Goal: Navigation & Orientation: Find specific page/section

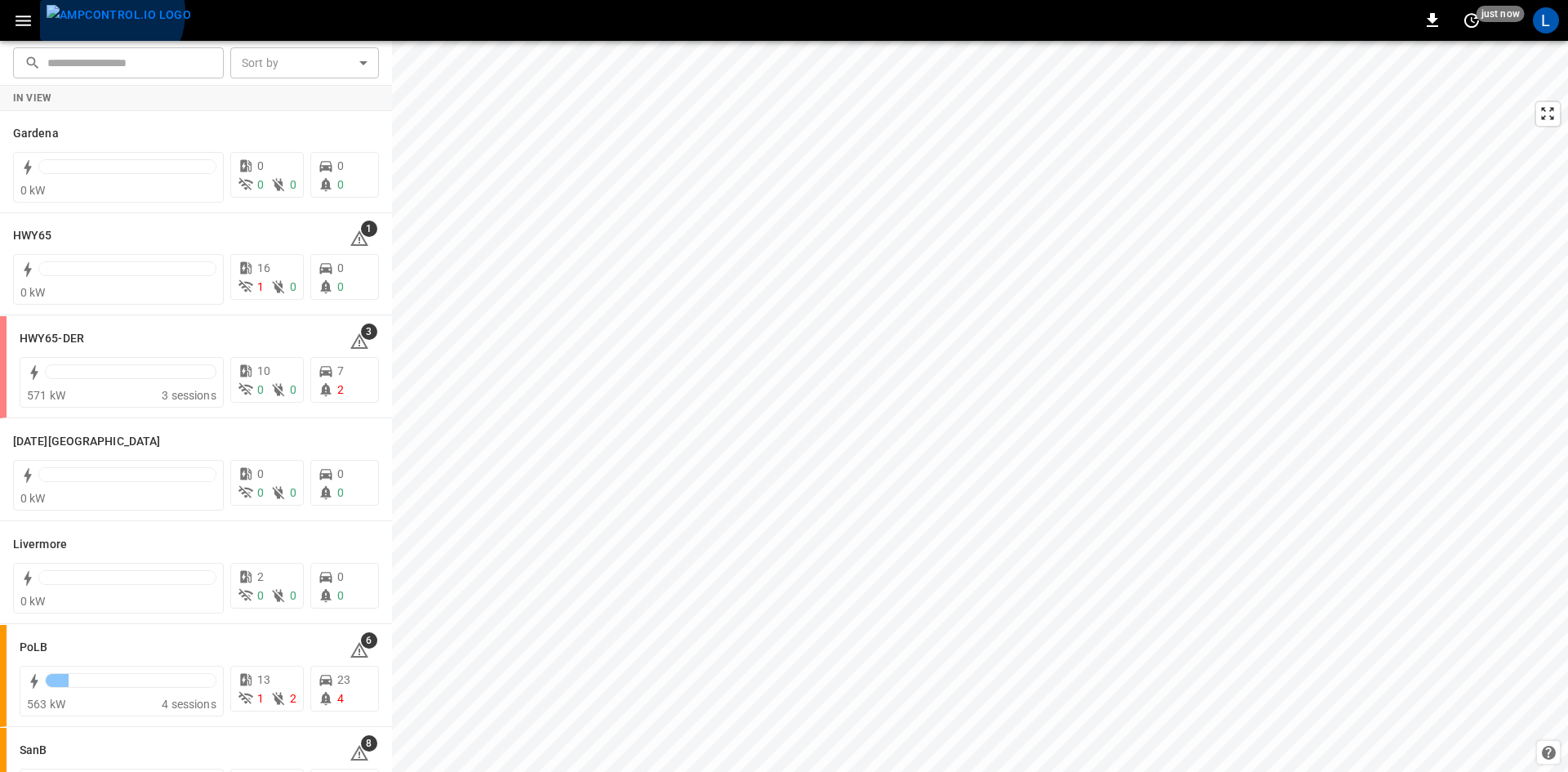
click at [109, 13] on img "menu" at bounding box center [119, 15] width 145 height 21
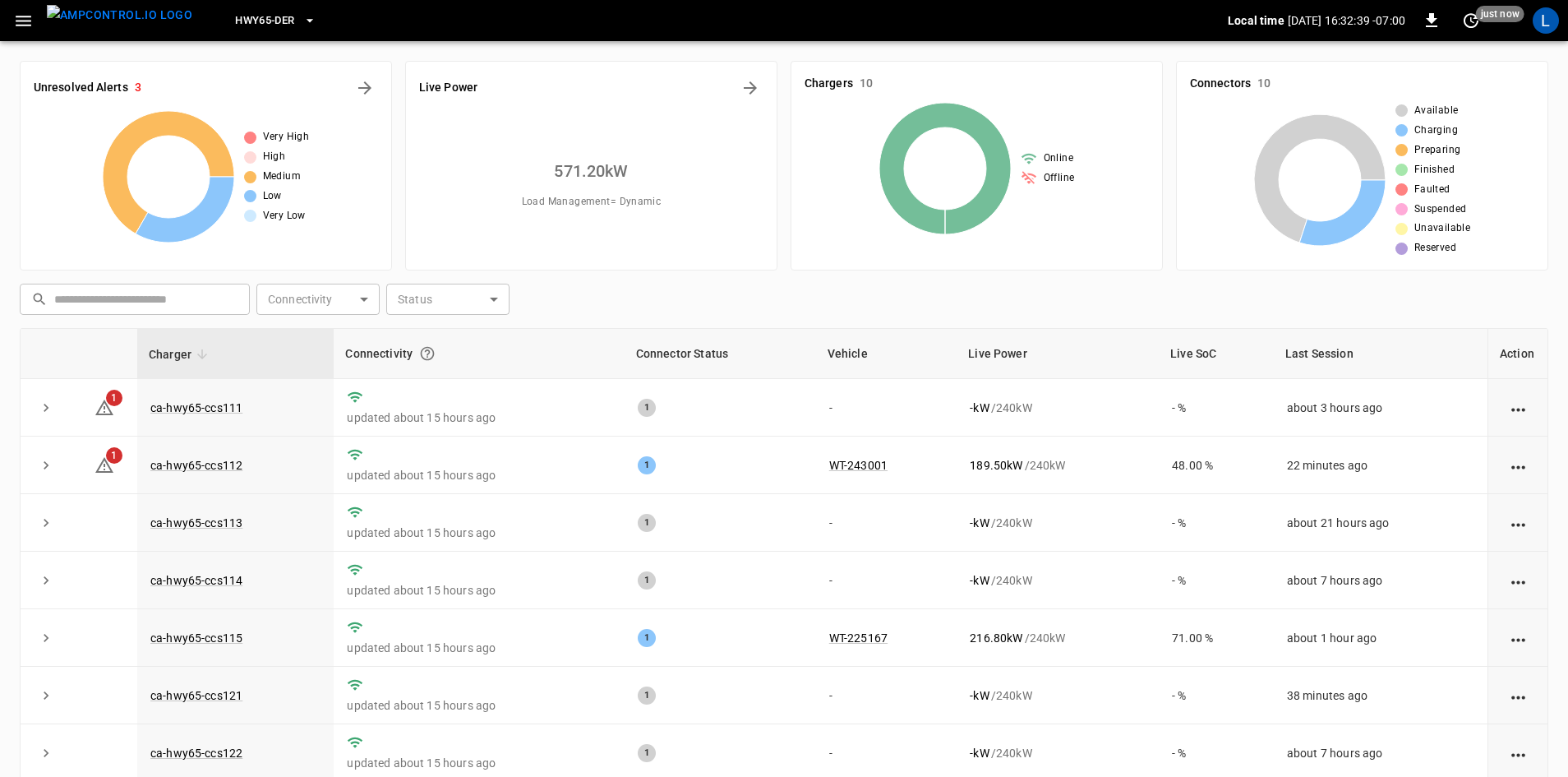
click at [28, 21] on icon "button" at bounding box center [24, 21] width 16 height 11
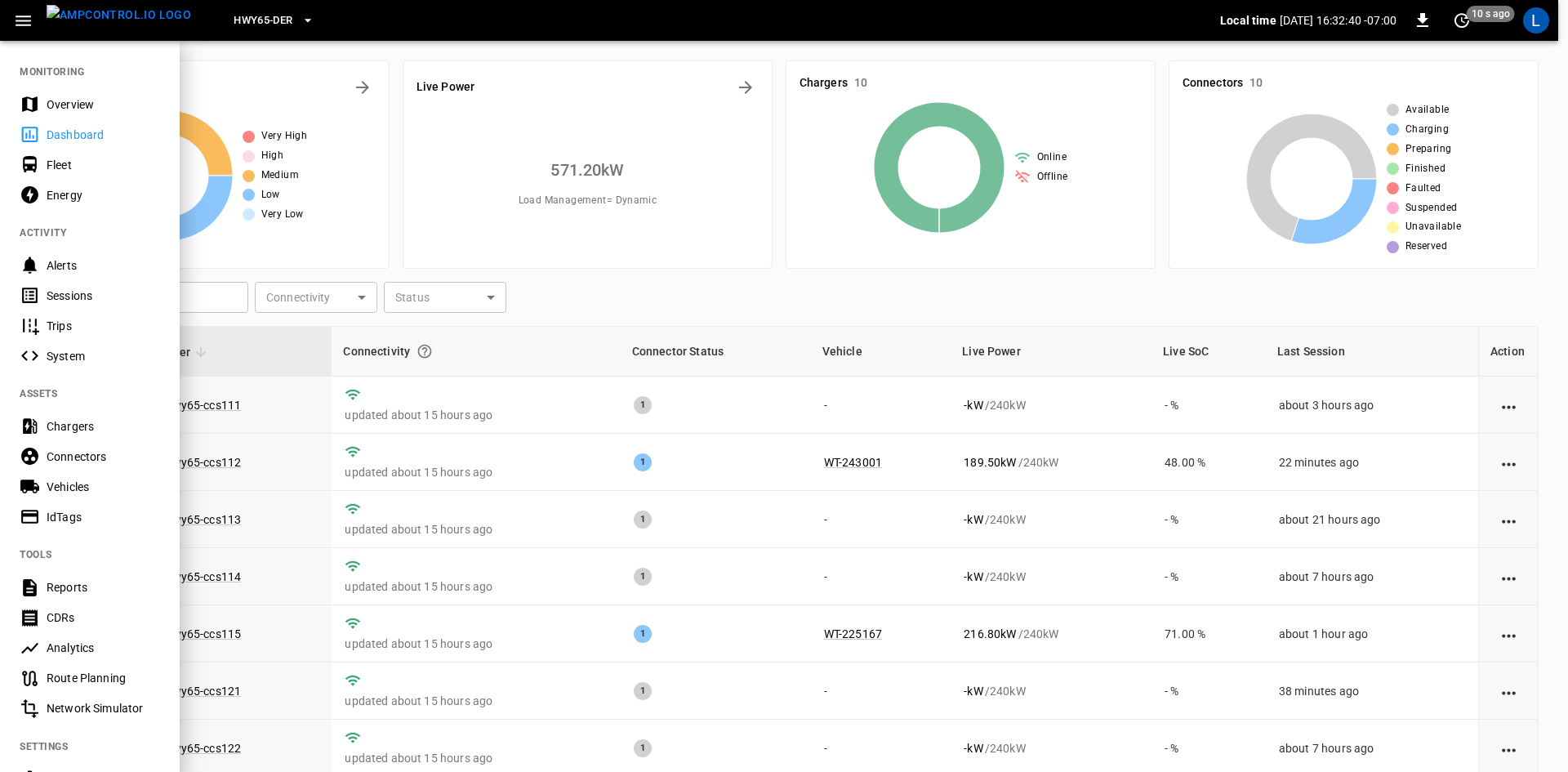
click at [76, 299] on div "Sessions" at bounding box center [103, 295] width 114 height 16
